Goal: Information Seeking & Learning: Learn about a topic

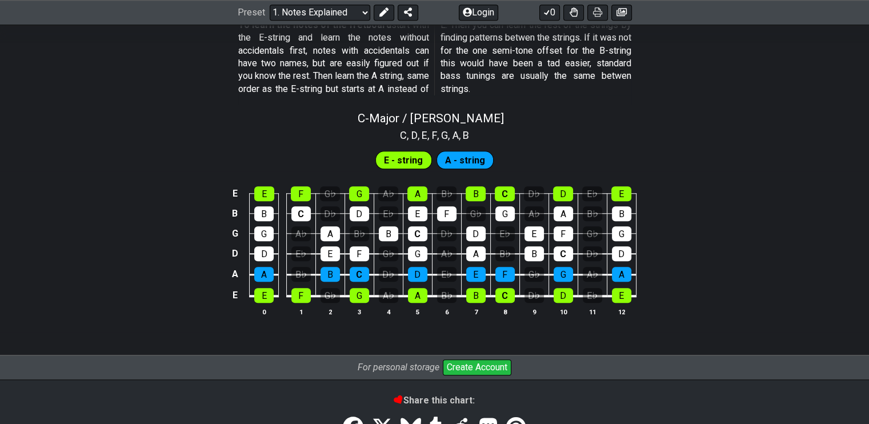
scroll to position [1069, 0]
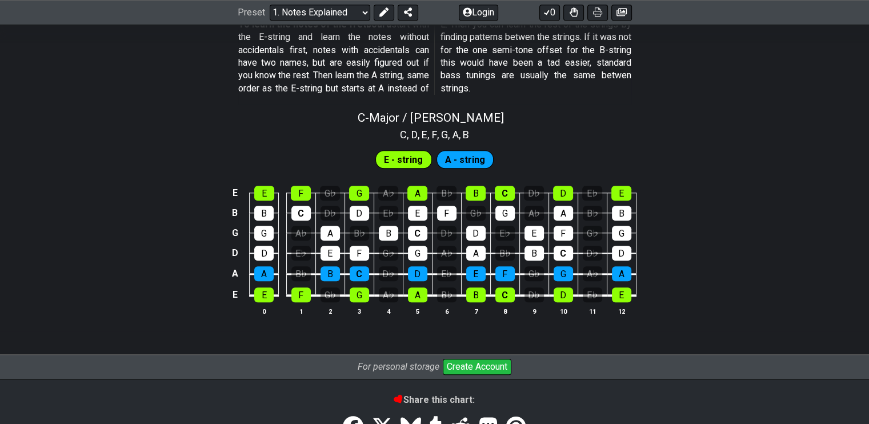
click at [410, 162] on span "E - string" at bounding box center [403, 159] width 39 height 17
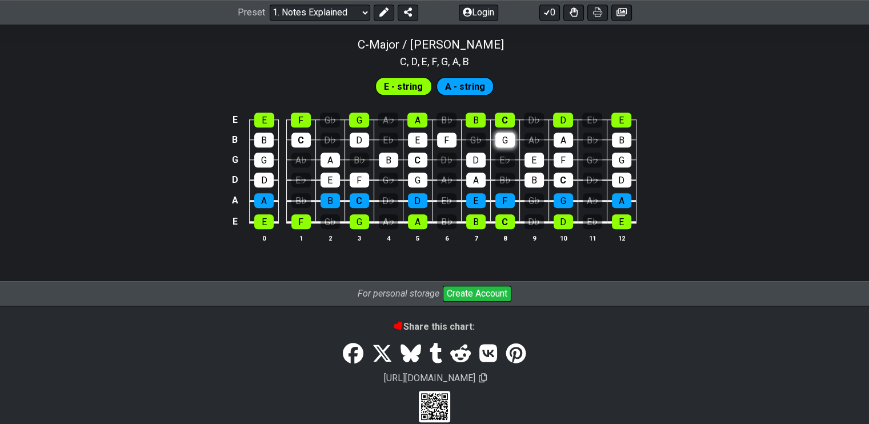
scroll to position [1147, 0]
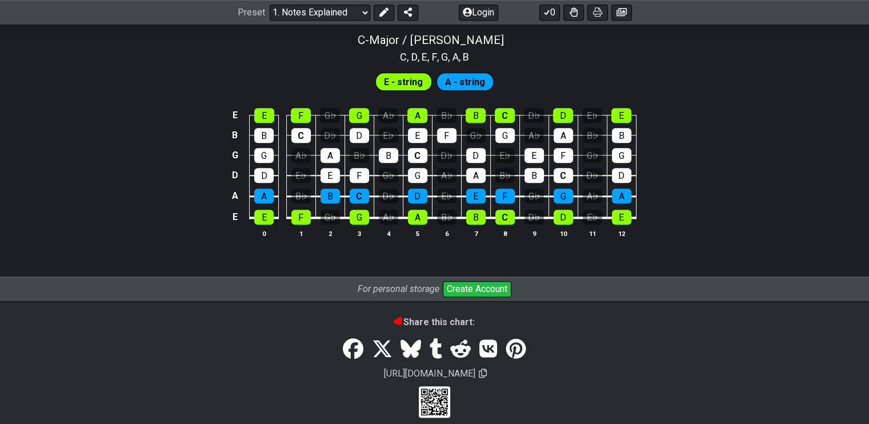
click at [508, 141] on td "E♭" at bounding box center [504, 145] width 29 height 20
click at [507, 135] on tbody "E E F G♭ G A♭ A B♭ B C D♭ D E♭ E B B C D♭ D E♭ E F G♭ G A♭ A B♭ B G G A♭ A B♭ B…" at bounding box center [432, 162] width 408 height 134
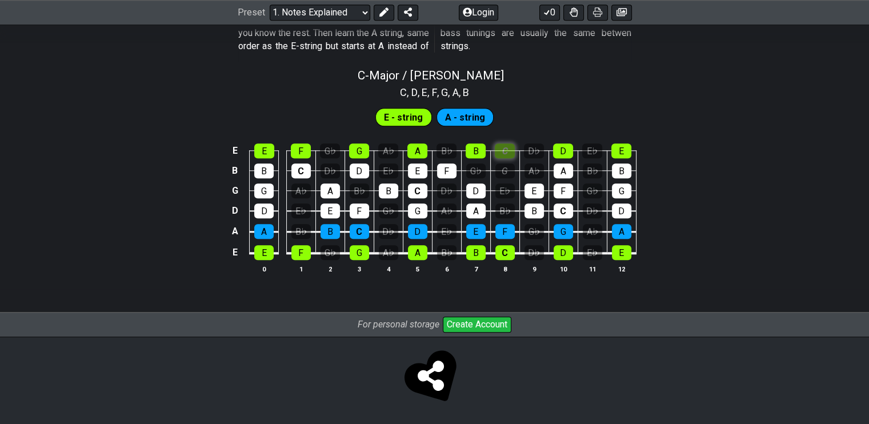
click at [505, 153] on div "C" at bounding box center [504, 150] width 20 height 15
click at [506, 165] on div "G" at bounding box center [504, 170] width 19 height 15
click at [507, 188] on div "E♭" at bounding box center [504, 190] width 19 height 15
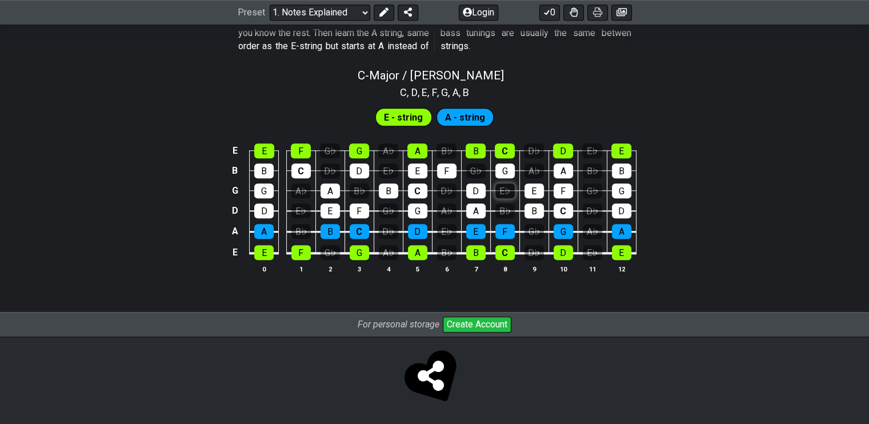
click at [505, 183] on div "E♭" at bounding box center [504, 190] width 19 height 15
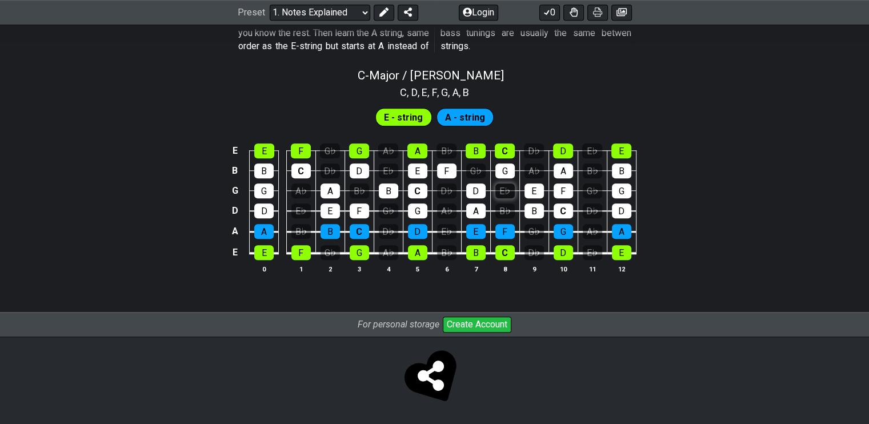
click at [505, 183] on div "E♭" at bounding box center [504, 190] width 19 height 15
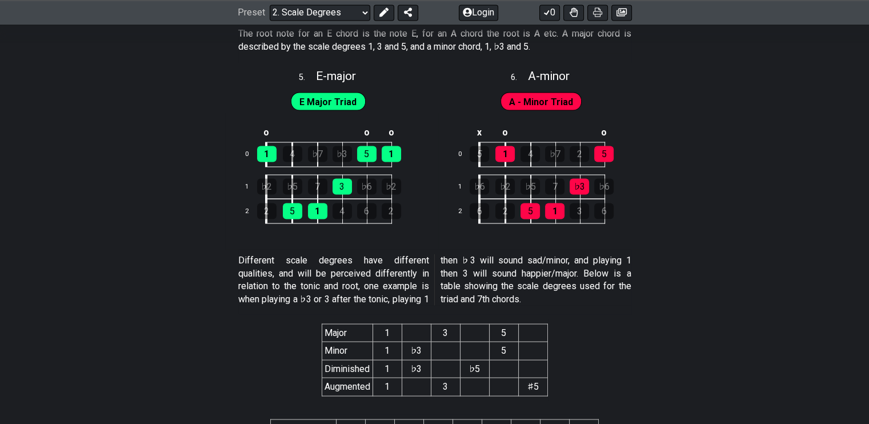
scroll to position [1967, 0]
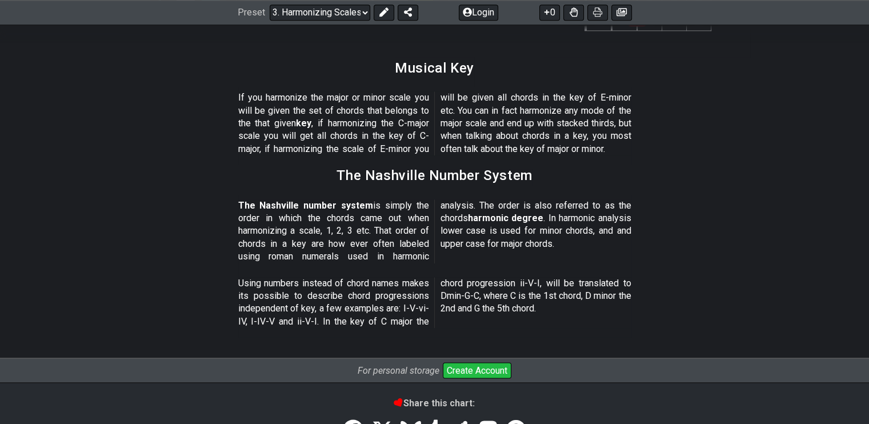
scroll to position [1422, 0]
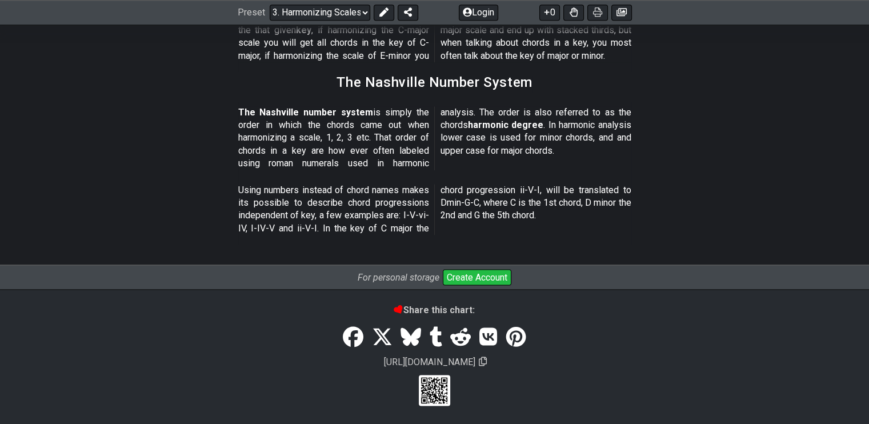
click at [176, 274] on div "For personal storage Create Account" at bounding box center [434, 276] width 869 height 25
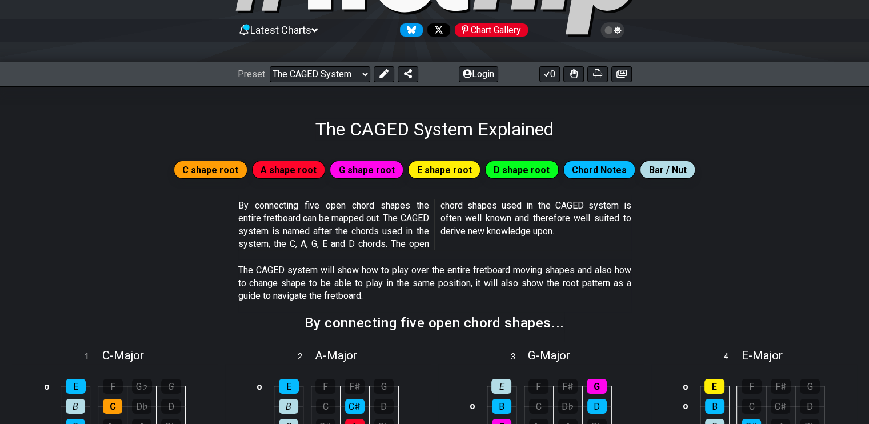
scroll to position [100, 0]
click at [370, 161] on div "G shape root" at bounding box center [366, 169] width 74 height 18
click at [357, 69] on select "Welcome to #fretflip! Initial Preset Custom Preset Minor Pentatonic Major Penta…" at bounding box center [320, 74] width 100 height 16
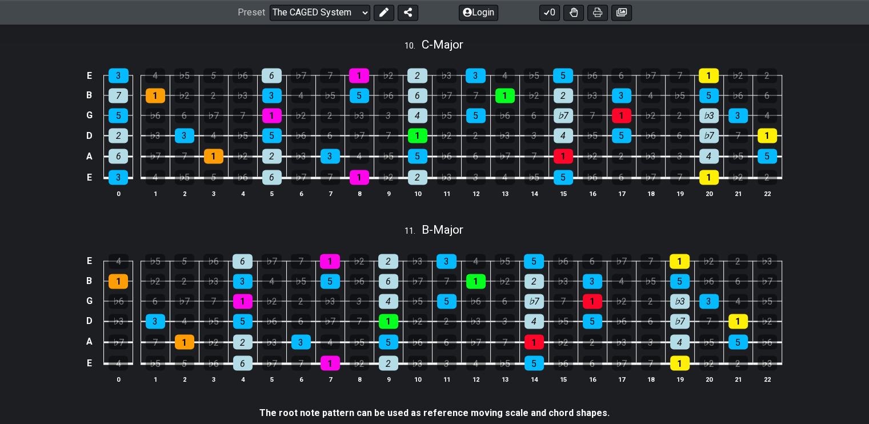
scroll to position [1827, 0]
